Goal: Task Accomplishment & Management: Use online tool/utility

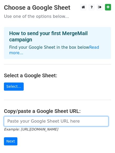
click at [28, 117] on input "url" at bounding box center [56, 122] width 104 height 10
paste input "[URL][DOMAIN_NAME]"
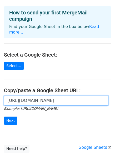
scroll to position [26, 0]
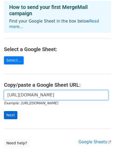
type input "https://docs.google.com/spreadsheets/d/13li7GVMreAN7BAfQPY8qSxLCqtPPgkUgA8gHa3L…"
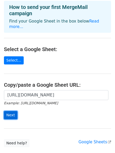
click at [9, 111] on input "Next" at bounding box center [10, 115] width 13 height 8
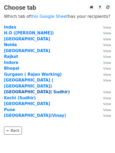
click at [25, 90] on strong "Ahemdabad( Sudhir)" at bounding box center [37, 92] width 66 height 5
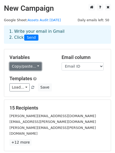
click at [27, 68] on link "Copy/paste..." at bounding box center [25, 67] width 32 height 8
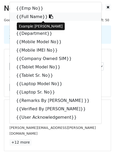
click at [28, 17] on link "{{Full Name}}" at bounding box center [55, 17] width 91 height 8
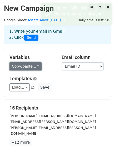
click at [27, 68] on link "Copy/paste..." at bounding box center [25, 67] width 32 height 8
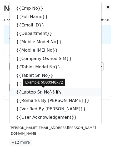
click at [39, 93] on link "{{Laptop Sr. No}}" at bounding box center [55, 92] width 91 height 8
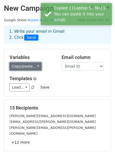
click at [19, 68] on link "Copy/paste..." at bounding box center [25, 67] width 32 height 8
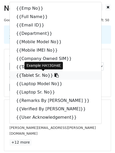
click at [39, 75] on link "{{Tablet Sr. No}}" at bounding box center [55, 75] width 91 height 8
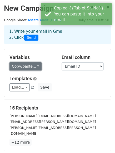
click at [29, 68] on link "Copy/paste..." at bounding box center [25, 67] width 32 height 8
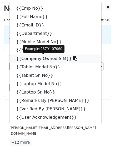
click at [40, 59] on link "{{Company Owned SIM}}" at bounding box center [55, 59] width 91 height 8
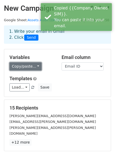
click at [25, 69] on link "Copy/paste..." at bounding box center [25, 67] width 32 height 8
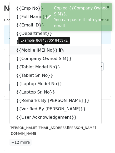
click at [32, 52] on link "{{Mobile IMEI No}}" at bounding box center [55, 50] width 91 height 8
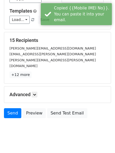
scroll to position [71, 0]
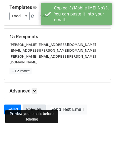
click at [29, 105] on link "Preview" at bounding box center [34, 110] width 23 height 10
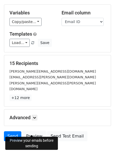
scroll to position [0, 0]
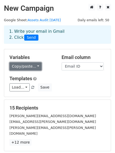
click at [32, 68] on link "Copy/paste..." at bounding box center [25, 67] width 32 height 8
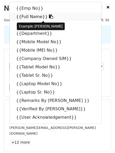
click at [34, 17] on link "{{Full Name}}" at bounding box center [55, 17] width 91 height 8
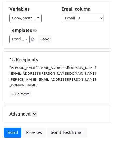
scroll to position [71, 0]
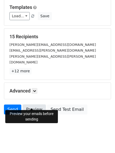
click at [30, 107] on link "Preview" at bounding box center [34, 110] width 23 height 10
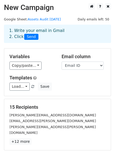
scroll to position [0, 0]
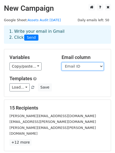
click at [98, 69] on select "Emp No Full Name Email ID Department Mobile Model No Mobile IMEI No Company Own…" at bounding box center [83, 67] width 42 height 8
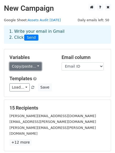
click at [30, 67] on link "Copy/paste..." at bounding box center [25, 67] width 32 height 8
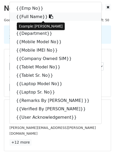
click at [28, 19] on link "{{Full Name}}" at bounding box center [55, 17] width 91 height 8
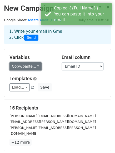
click at [25, 66] on link "Copy/paste..." at bounding box center [25, 67] width 32 height 8
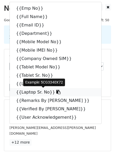
click at [39, 91] on link "{{Laptop Sr. No}}" at bounding box center [55, 92] width 91 height 8
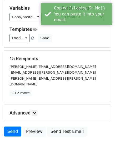
scroll to position [71, 0]
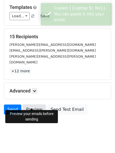
click at [28, 106] on link "Preview" at bounding box center [34, 110] width 23 height 10
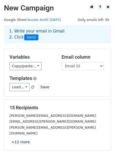
scroll to position [0, 0]
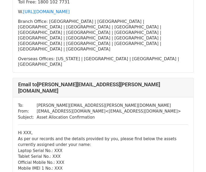
scroll to position [683, 0]
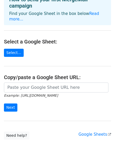
scroll to position [39, 0]
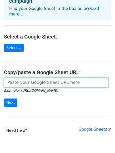
click at [22, 78] on input "url" at bounding box center [56, 83] width 104 height 10
paste input "[URL][DOMAIN_NAME]"
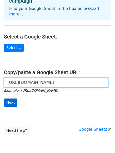
type input "[URL][DOMAIN_NAME]"
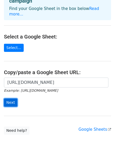
scroll to position [0, 0]
click at [10, 99] on input "Next" at bounding box center [10, 103] width 13 height 8
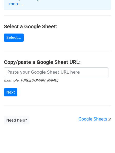
scroll to position [57, 0]
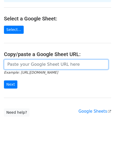
click at [68, 60] on input "url" at bounding box center [56, 65] width 104 height 10
paste input "[URL][DOMAIN_NAME]"
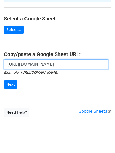
scroll to position [0, 118]
type input "[URL][DOMAIN_NAME]"
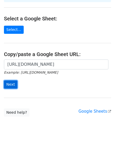
scroll to position [0, 0]
click at [8, 81] on input "Next" at bounding box center [10, 85] width 13 height 8
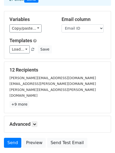
scroll to position [38, 0]
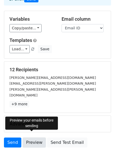
click at [31, 138] on link "Preview" at bounding box center [34, 143] width 23 height 10
click at [26, 138] on link "Preview" at bounding box center [34, 143] width 23 height 10
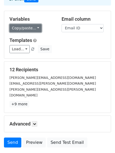
click at [26, 30] on link "Copy/paste..." at bounding box center [25, 28] width 32 height 8
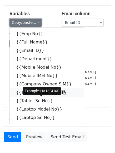
scroll to position [44, 0]
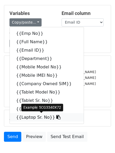
click at [28, 115] on link "{{Laptop Sr. No}}" at bounding box center [47, 118] width 74 height 8
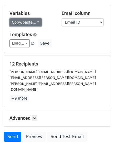
click at [26, 24] on link "Copy/paste..." at bounding box center [25, 22] width 32 height 8
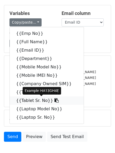
click at [54, 100] on icon at bounding box center [56, 101] width 4 height 4
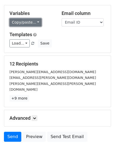
click at [20, 24] on link "Copy/paste..." at bounding box center [25, 22] width 32 height 8
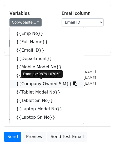
click at [43, 85] on link "{{Company Owned SIM}}" at bounding box center [47, 84] width 74 height 8
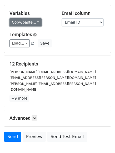
click at [24, 26] on link "Copy/paste..." at bounding box center [25, 22] width 32 height 8
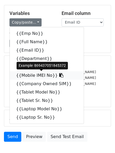
click at [29, 74] on link "{{Mobile IMEI No}}" at bounding box center [47, 75] width 74 height 8
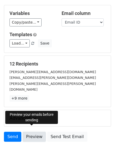
click at [36, 132] on link "Preview" at bounding box center [34, 137] width 23 height 10
click at [30, 132] on link "Preview" at bounding box center [34, 137] width 23 height 10
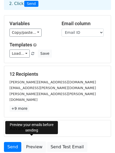
scroll to position [18, 0]
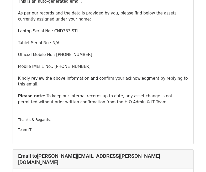
scroll to position [815, 0]
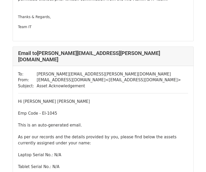
scroll to position [434, 0]
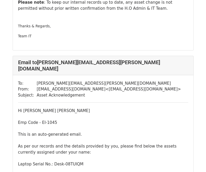
scroll to position [478, 0]
